Goal: Transaction & Acquisition: Purchase product/service

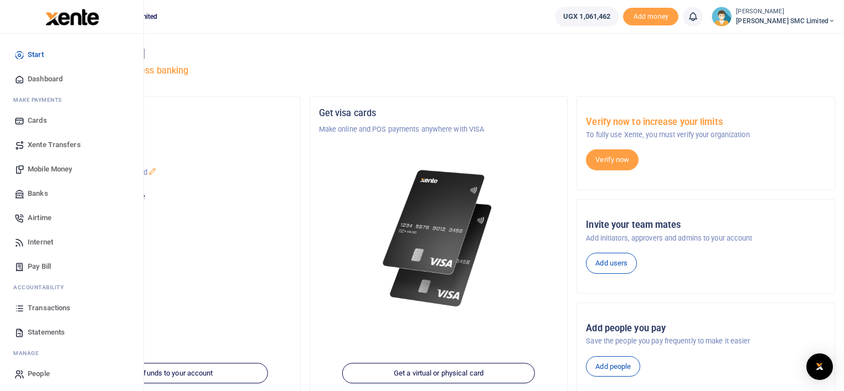
click at [45, 169] on span "Mobile Money" at bounding box center [50, 169] width 44 height 11
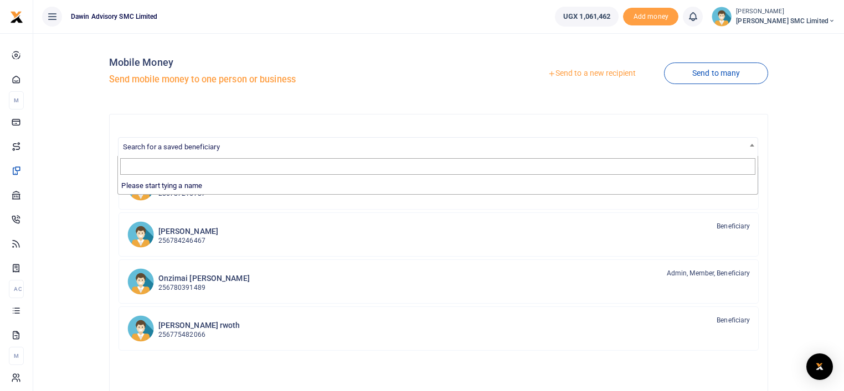
click at [168, 144] on span "Search for a saved beneficiary" at bounding box center [171, 147] width 97 height 8
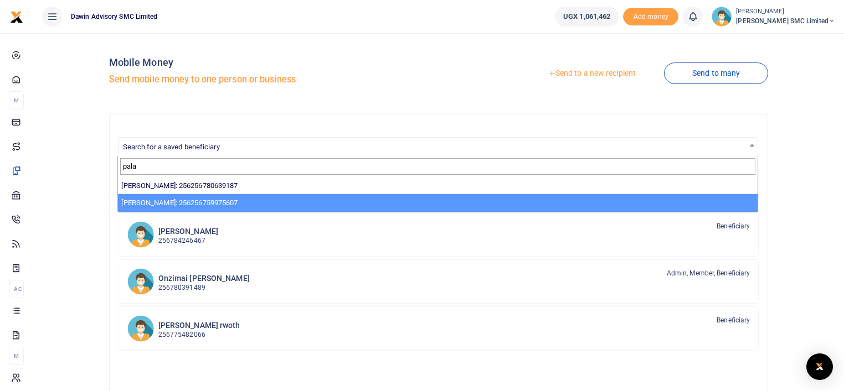
type input "pala"
select select "13855"
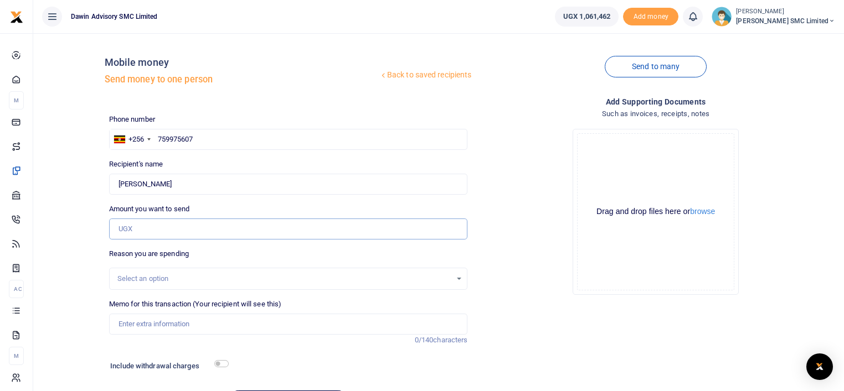
click at [146, 229] on input "Amount you want to send" at bounding box center [288, 229] width 359 height 21
click at [200, 142] on input "759975607" at bounding box center [288, 139] width 359 height 21
type input "7"
type input "765898591"
type input "Kiyemba Baagala"
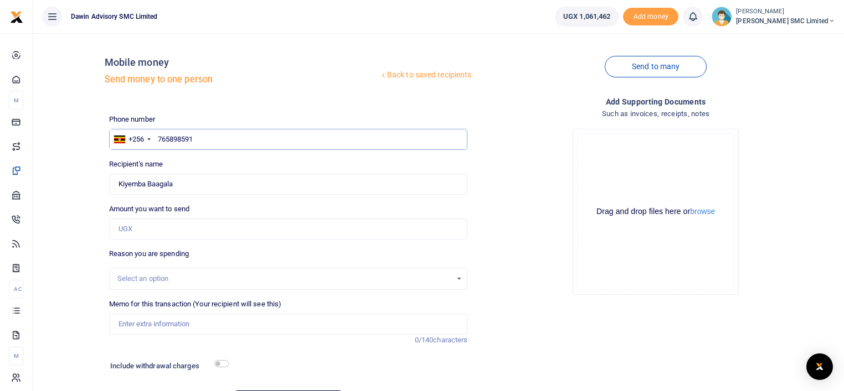
type input "765898591"
click at [509, 197] on div "Drop your files here Drag and drop files here or browse Powered by Uppy" at bounding box center [655, 212] width 359 height 184
click at [136, 230] on input "Amount you want to send" at bounding box center [288, 229] width 359 height 21
type input "700,000"
click at [168, 330] on input "Memo for this transaction (Your recipient will see this)" at bounding box center [288, 324] width 359 height 21
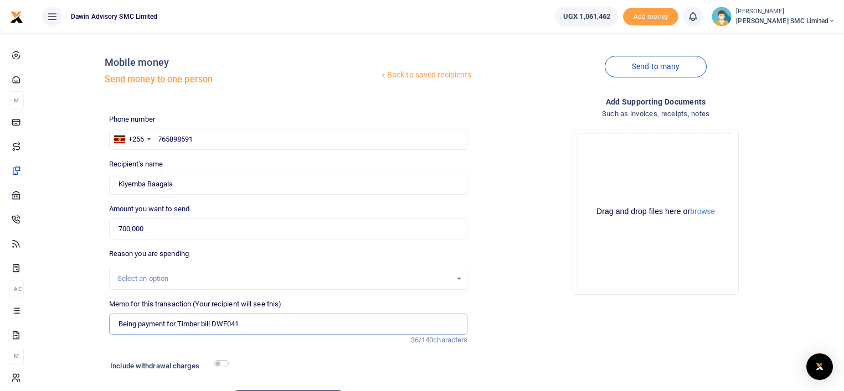
type input "Being payment for Timber bill DWF041"
click at [223, 363] on input "checkbox" at bounding box center [221, 363] width 14 height 7
checkbox input "true"
click at [507, 259] on div "Drop your files here Drag and drop files here or browse Powered by Uppy" at bounding box center [655, 212] width 359 height 184
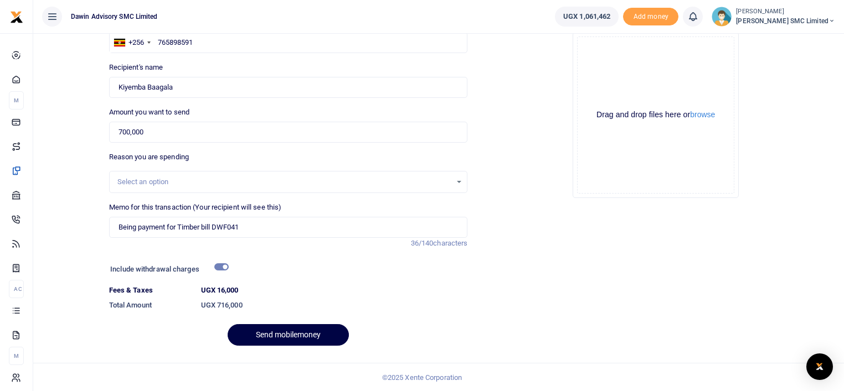
scroll to position [97, 0]
click at [296, 332] on button "Send mobilemoney" at bounding box center [288, 335] width 121 height 22
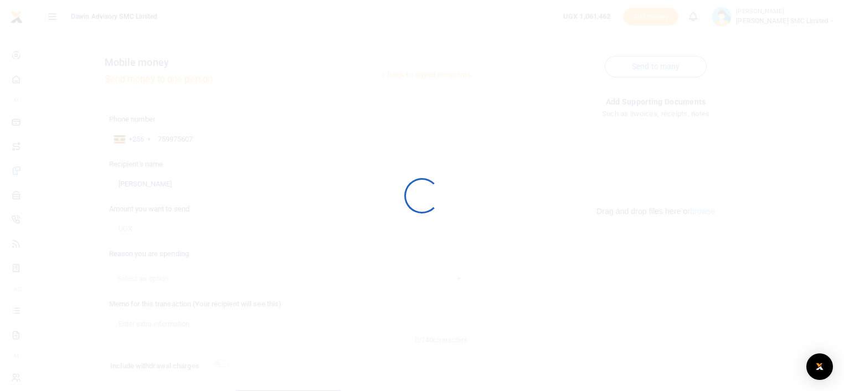
scroll to position [66, 0]
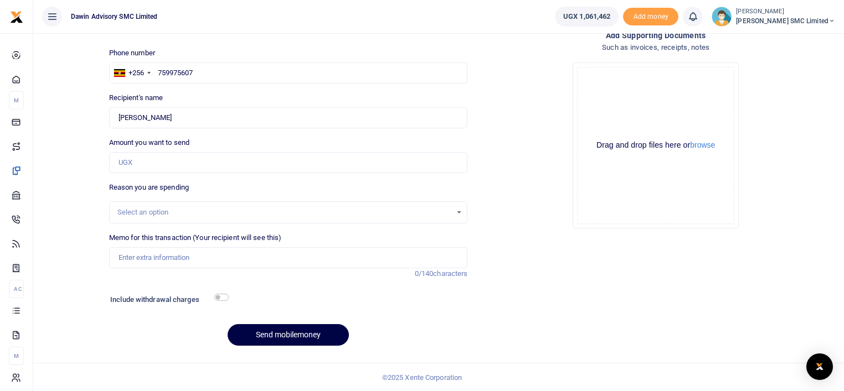
click at [549, 325] on div "Add supporting Documents Such as invoices, receipts, notes Drop your files here…" at bounding box center [656, 191] width 368 height 325
click at [473, 130] on div "Add supporting Documents Such as invoices, receipts, notes Drop your files here…" at bounding box center [656, 191] width 368 height 325
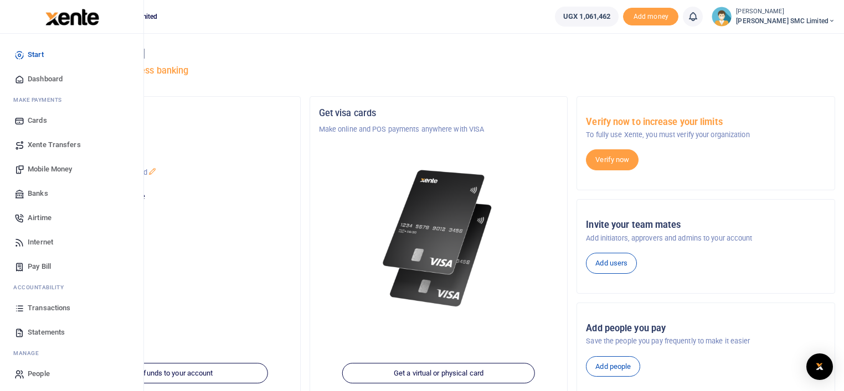
click at [71, 166] on span "Mobile Money" at bounding box center [50, 169] width 44 height 11
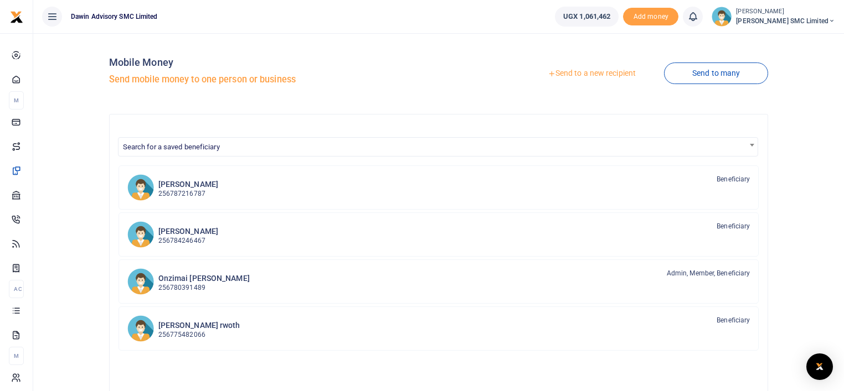
click at [768, 270] on div "Mobile Money Send mobile money to one person or business Send to a new recipien…" at bounding box center [439, 291] width 668 height 498
click at [773, 278] on div "Mobile Money Send mobile money to one person or business Send to a new recipien…" at bounding box center [439, 291] width 802 height 498
